Goal: Go to known website: Access a specific website the user already knows

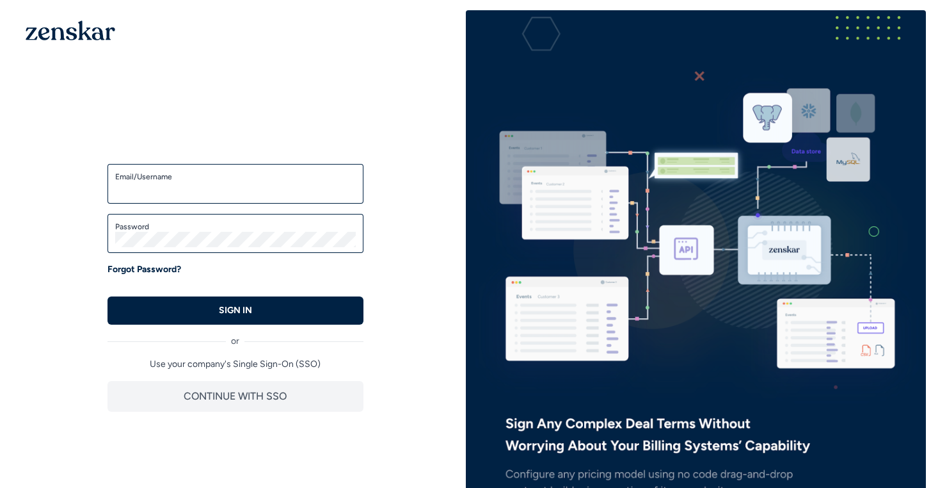
type input "**********"
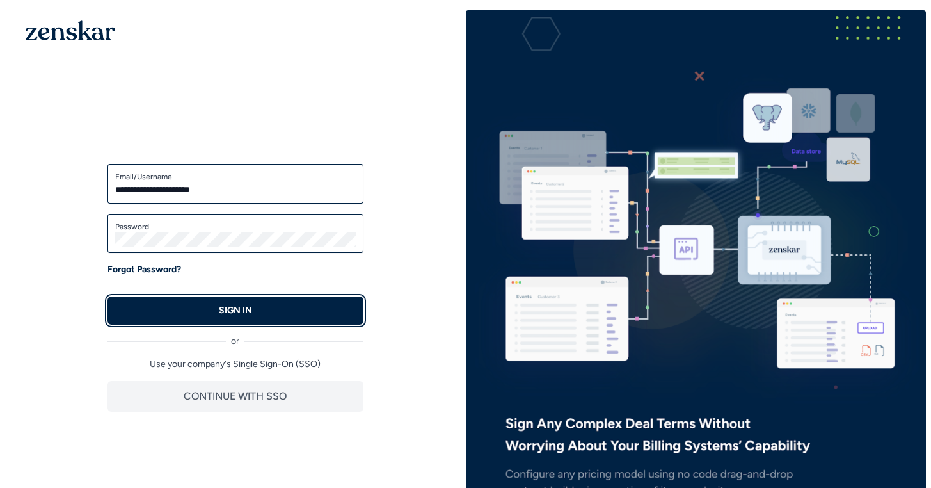
click at [236, 312] on p "SIGN IN" at bounding box center [235, 310] width 33 height 13
